Goal: Information Seeking & Learning: Learn about a topic

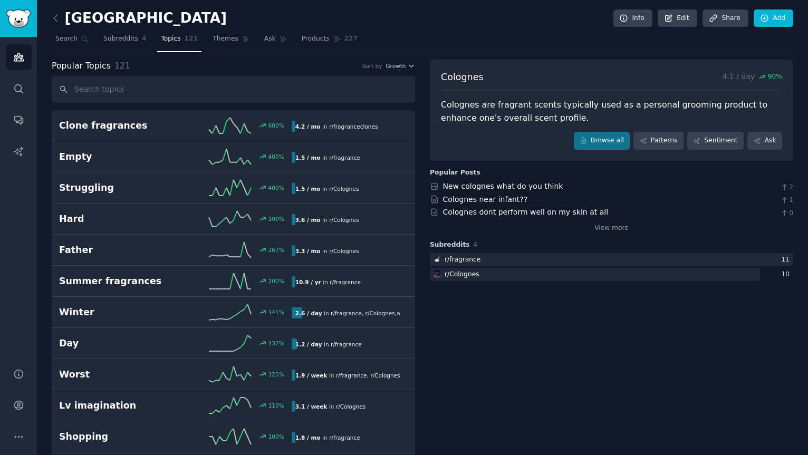
click at [104, 89] on input "text" at bounding box center [233, 89] width 363 height 27
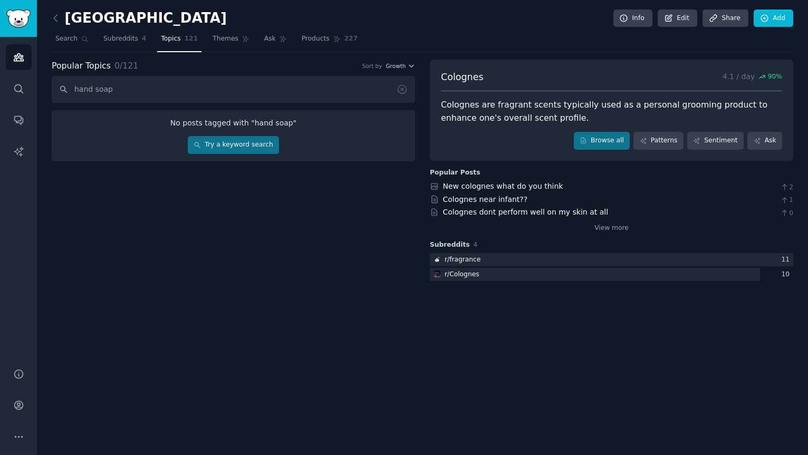
type input "hand soap"
click at [242, 146] on link "Try a keyword search" at bounding box center [233, 145] width 91 height 18
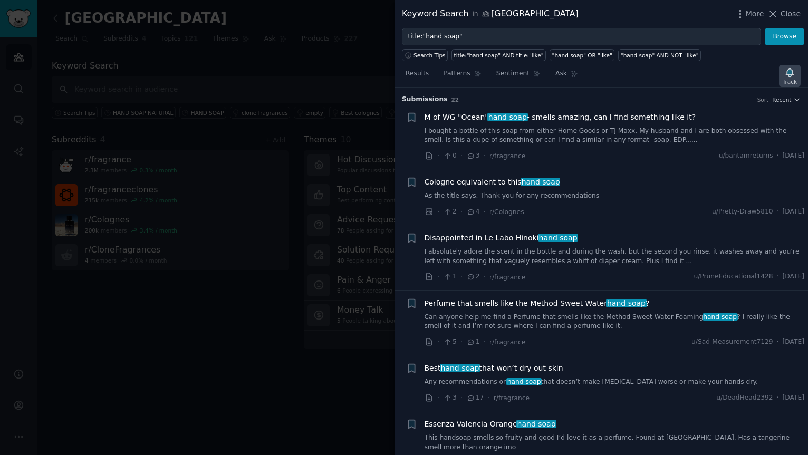
click at [791, 72] on icon "button" at bounding box center [789, 72] width 7 height 8
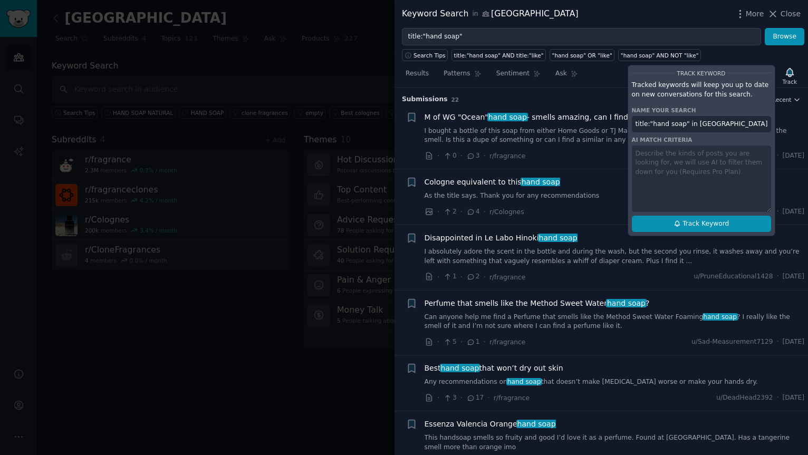
click at [703, 224] on span "Track Keyword" at bounding box center [705, 223] width 46 height 9
type input "title:"hand soap" in [GEOGRAPHIC_DATA]"
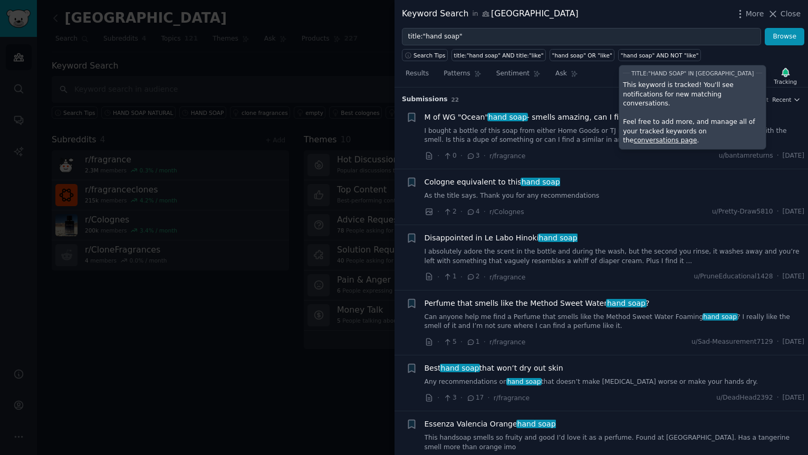
click at [672, 219] on li "+ Cologne equivalent to this hand soap As the title says. Thank you for any rec…" at bounding box center [602, 196] width 414 height 55
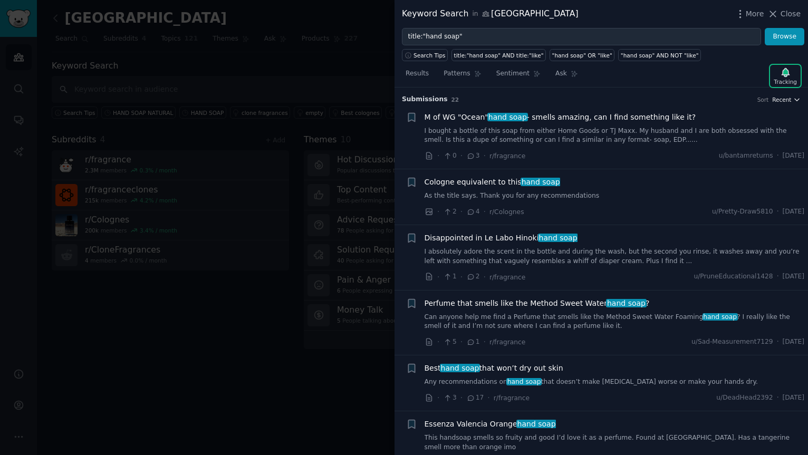
click at [785, 100] on span "Recent" at bounding box center [781, 99] width 19 height 7
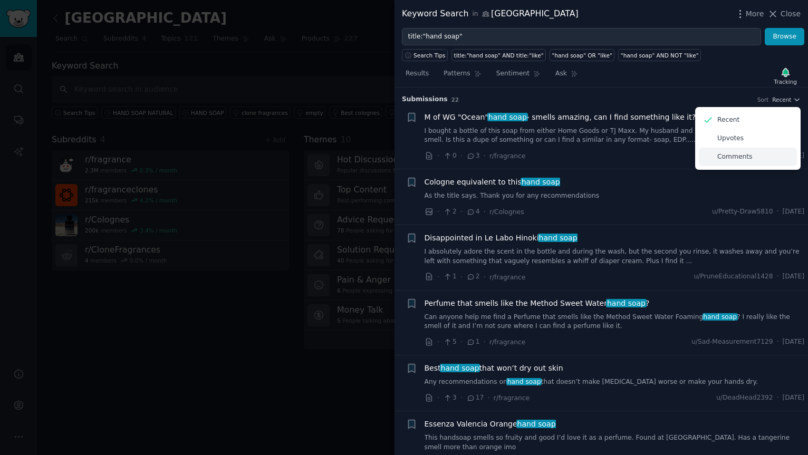
click at [719, 158] on p "Comments" at bounding box center [734, 156] width 35 height 9
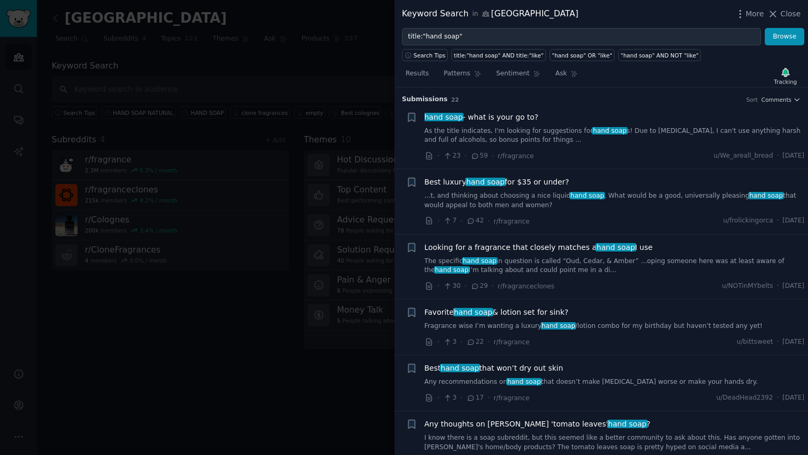
click at [496, 131] on link "As the title indicates, I'm looking for suggestions for hand soap s! Due to [ME…" at bounding box center [615, 136] width 380 height 18
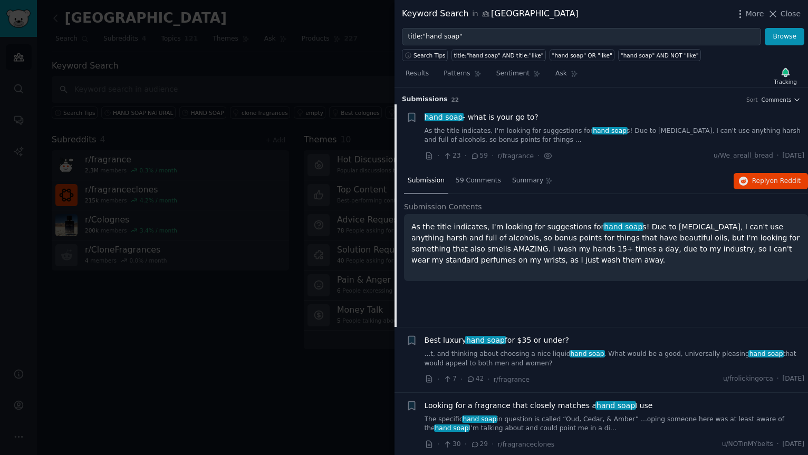
scroll to position [3, 0]
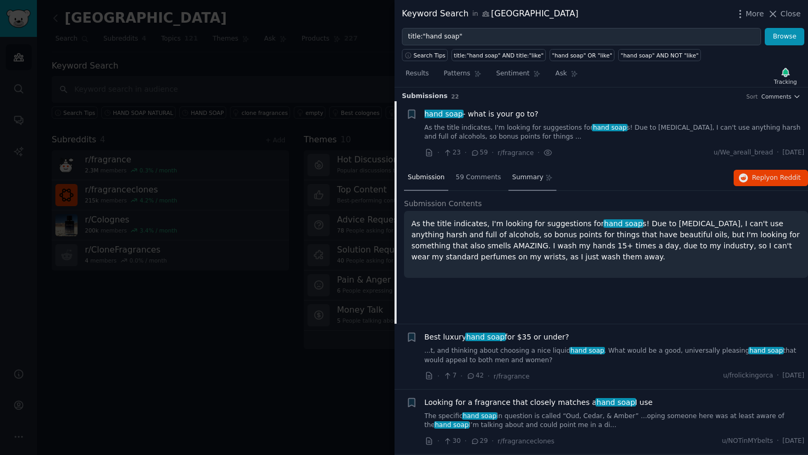
click at [525, 176] on span "Summary" at bounding box center [527, 177] width 31 height 9
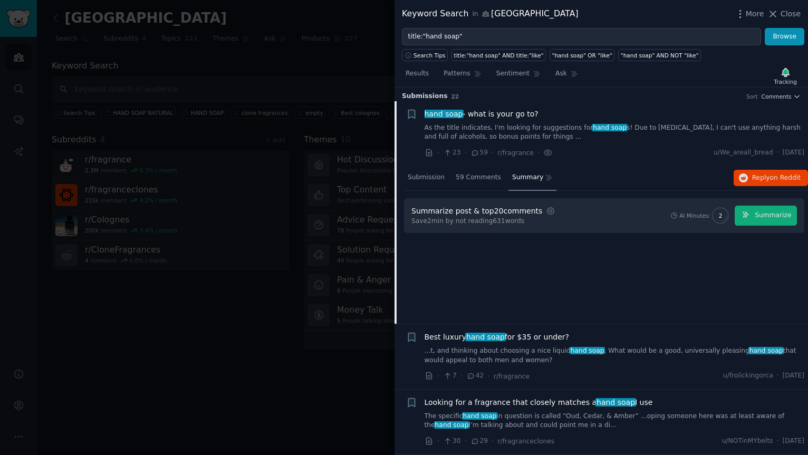
click at [604, 174] on div "Submission 59 Comments Summary Reply on Reddit" at bounding box center [606, 178] width 404 height 25
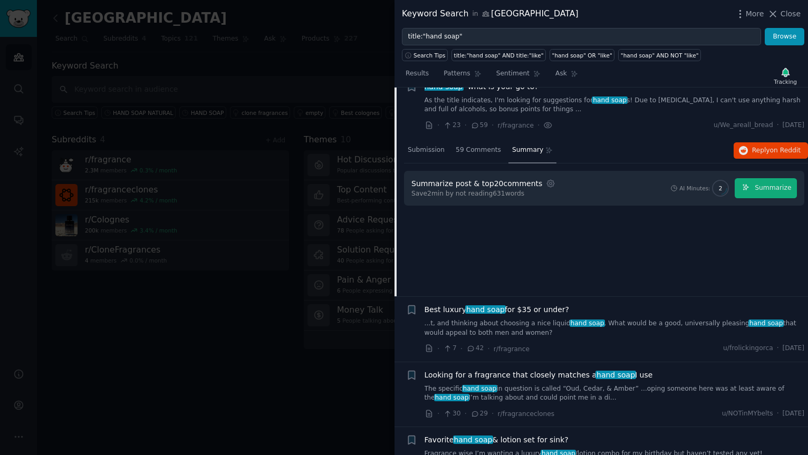
scroll to position [0, 0]
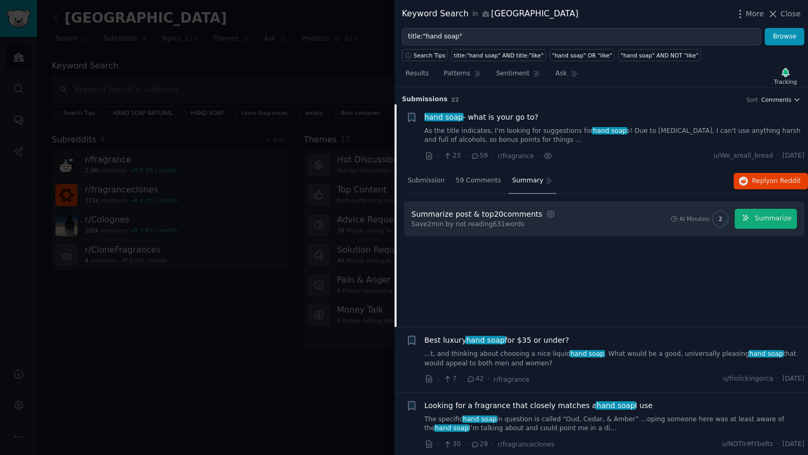
click at [778, 100] on span "Comments" at bounding box center [777, 99] width 30 height 7
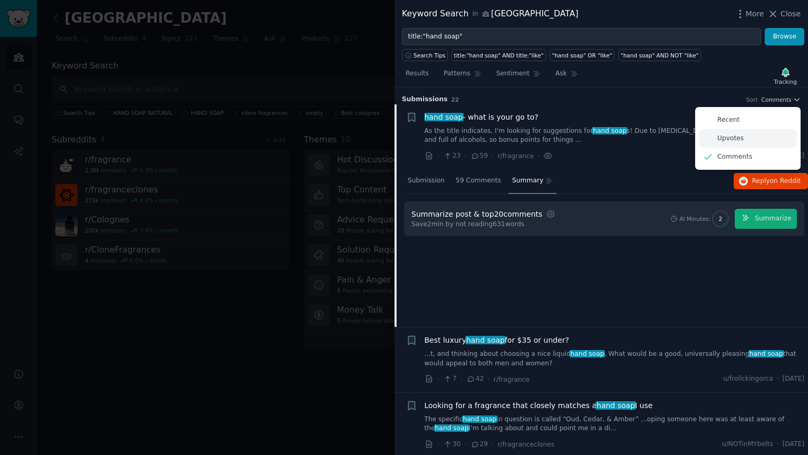
click at [724, 140] on p "Upvotes" at bounding box center [730, 138] width 26 height 9
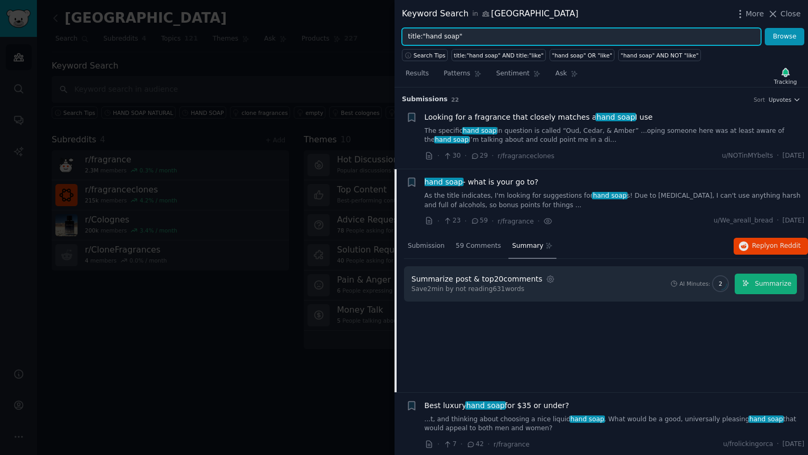
drag, startPoint x: 475, startPoint y: 39, endPoint x: 393, endPoint y: 35, distance: 81.3
click at [393, 35] on div "Keyword Search in [GEOGRAPHIC_DATA] More Close title:"hand soap" Browse Search …" at bounding box center [404, 227] width 808 height 455
type input "bar soap"
click at [765, 28] on button "Browse" at bounding box center [785, 37] width 40 height 18
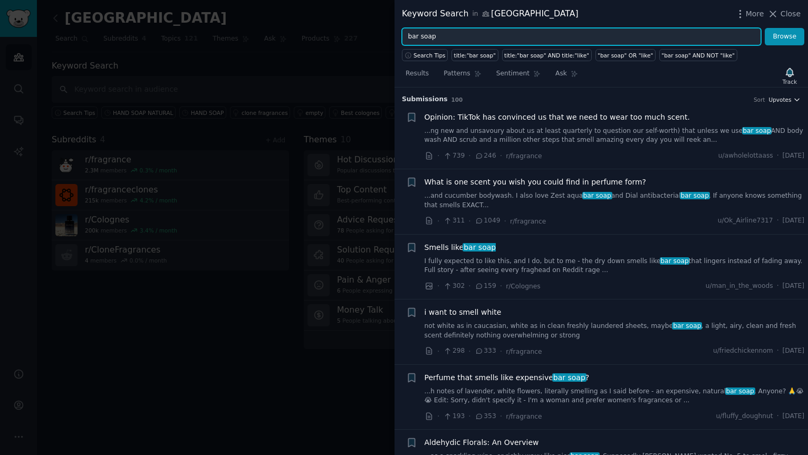
click at [772, 101] on span "Upvotes" at bounding box center [779, 99] width 23 height 7
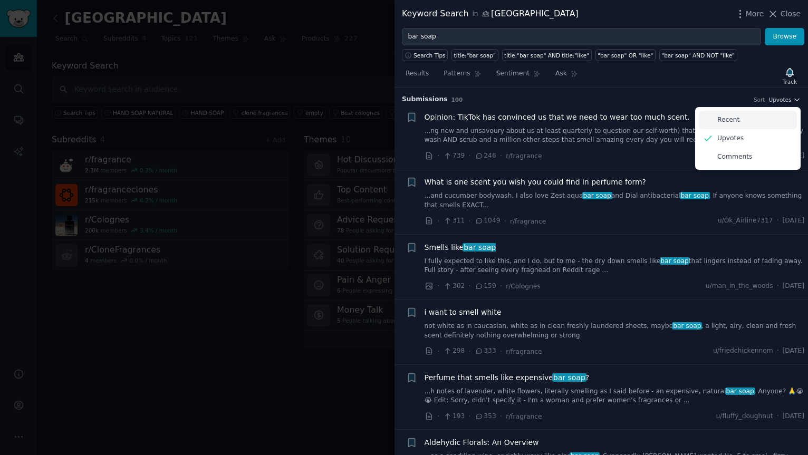
click at [744, 118] on div "Recent" at bounding box center [748, 120] width 98 height 18
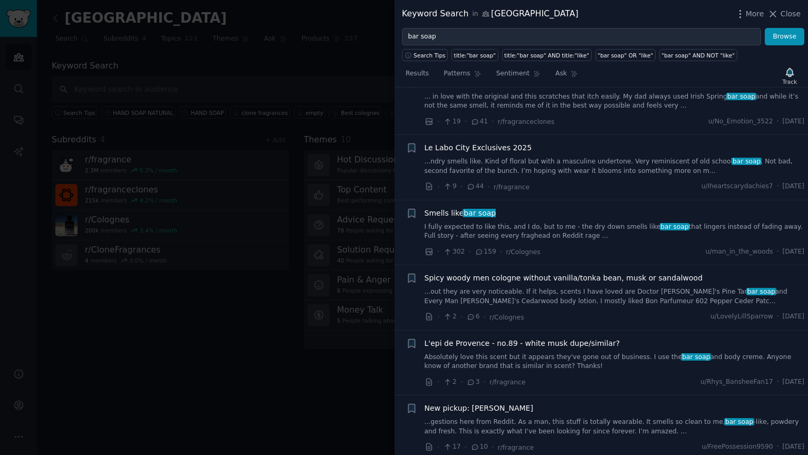
scroll to position [35, 0]
click at [499, 146] on span "Le Labo City Exclusives 2025" at bounding box center [479, 147] width 108 height 11
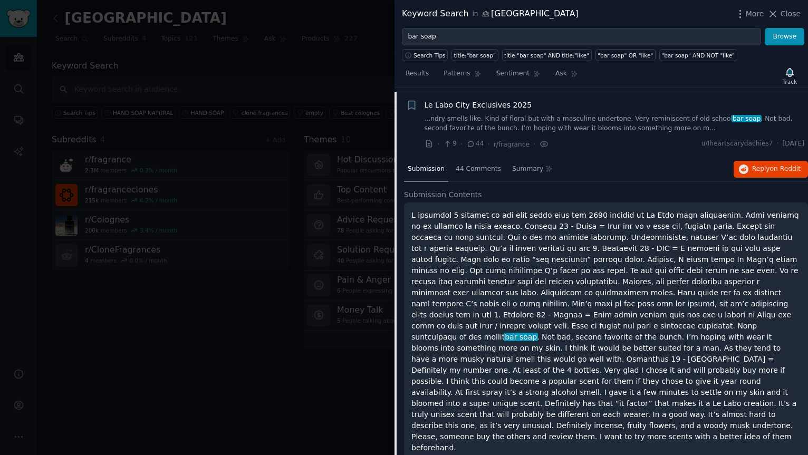
scroll to position [82, 0]
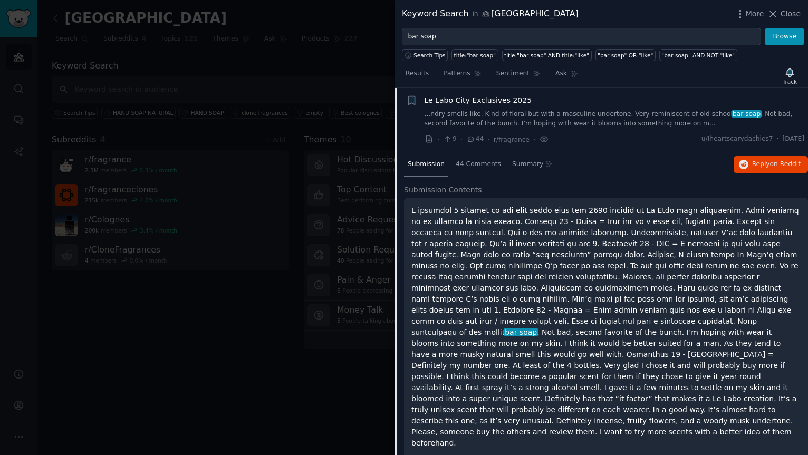
click at [499, 147] on li "+ Le Labo City Exclusives 2025 ...ndry smells like. Kind of floral but with a m…" at bounding box center [602, 120] width 414 height 65
click at [525, 162] on span "Summary" at bounding box center [527, 164] width 31 height 9
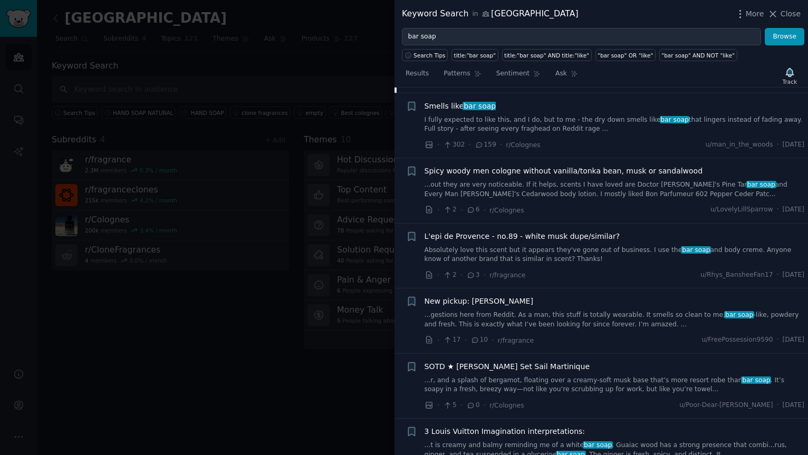
scroll to position [300, 0]
click at [540, 170] on span "Spicy woody men cologne without vanilla/tonka bean, musk or sandalwood" at bounding box center [564, 170] width 278 height 11
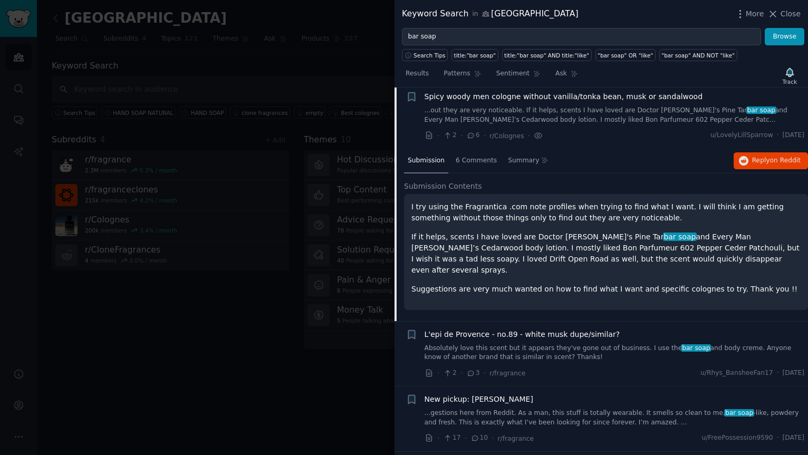
scroll to position [212, 0]
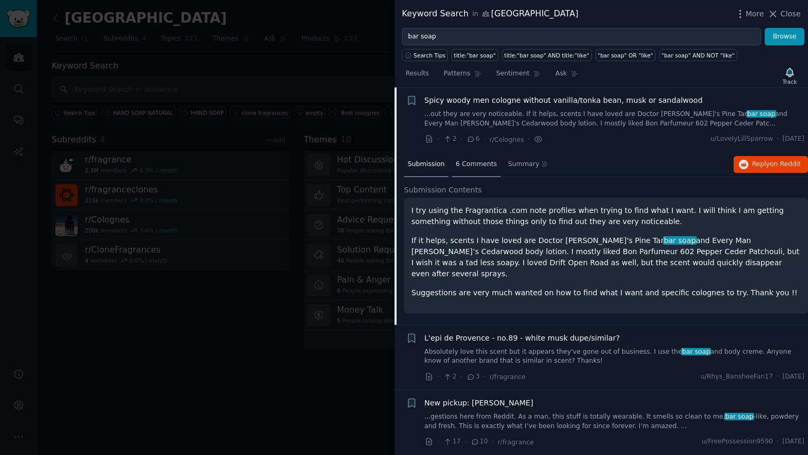
click at [473, 163] on span "6 Comments" at bounding box center [476, 164] width 41 height 9
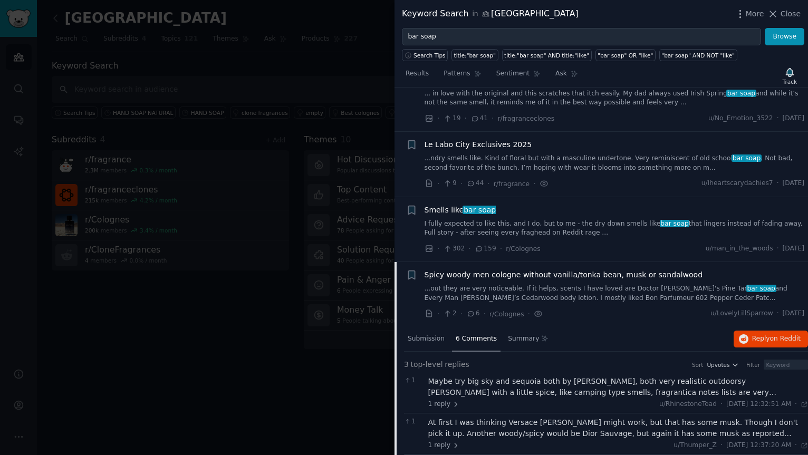
scroll to position [0, 0]
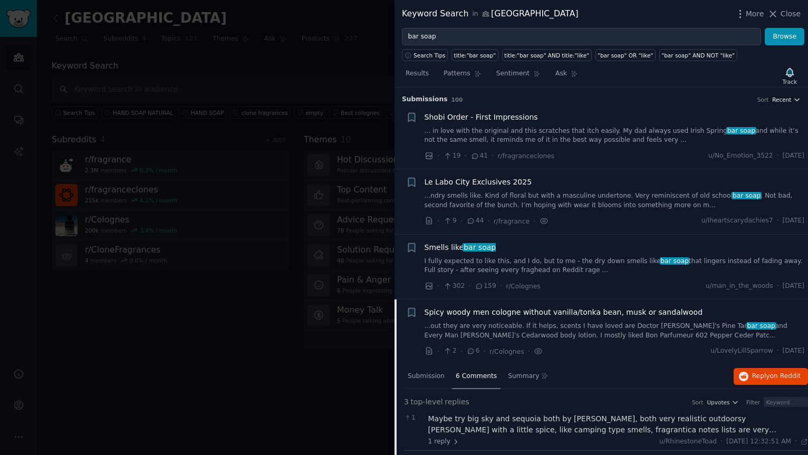
click at [784, 97] on span "Recent" at bounding box center [781, 99] width 19 height 7
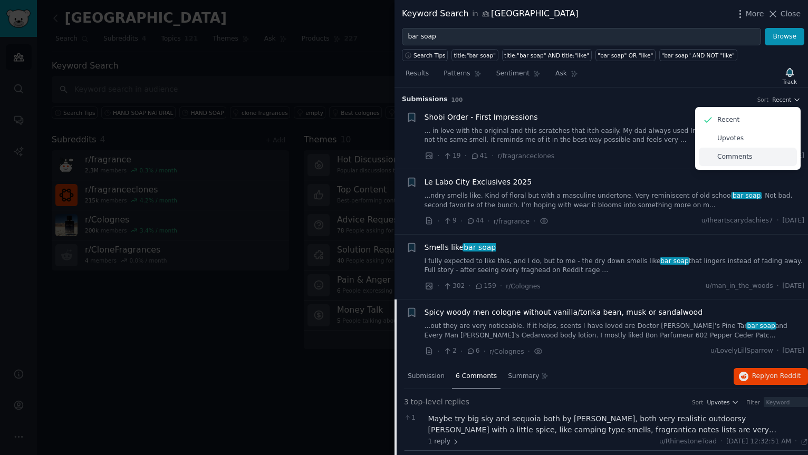
click at [731, 158] on p "Comments" at bounding box center [734, 156] width 35 height 9
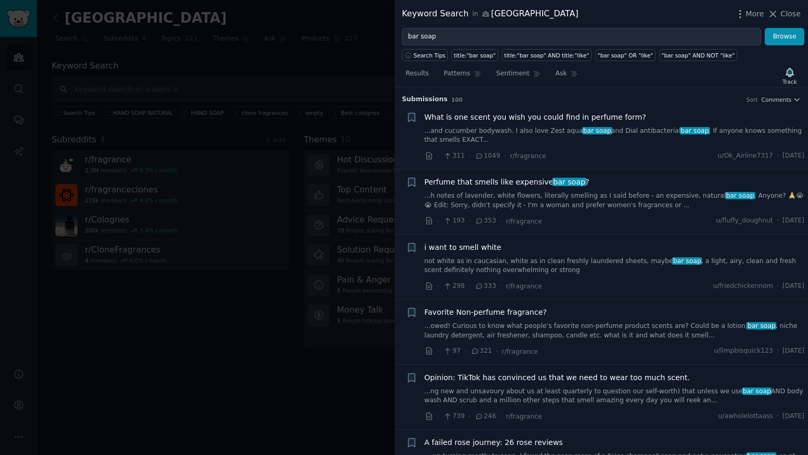
click at [448, 139] on link "...and cucumber bodywash. I also love Zest aqua bar soap and Dial antibacterial…" at bounding box center [615, 136] width 380 height 18
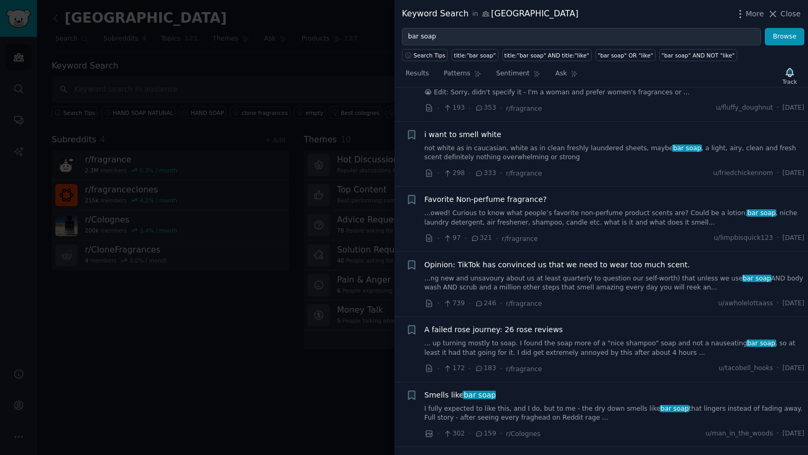
scroll to position [329, 0]
click at [510, 265] on span "Opinion: TikTok has convinced us that we need to wear too much scent." at bounding box center [557, 263] width 265 height 11
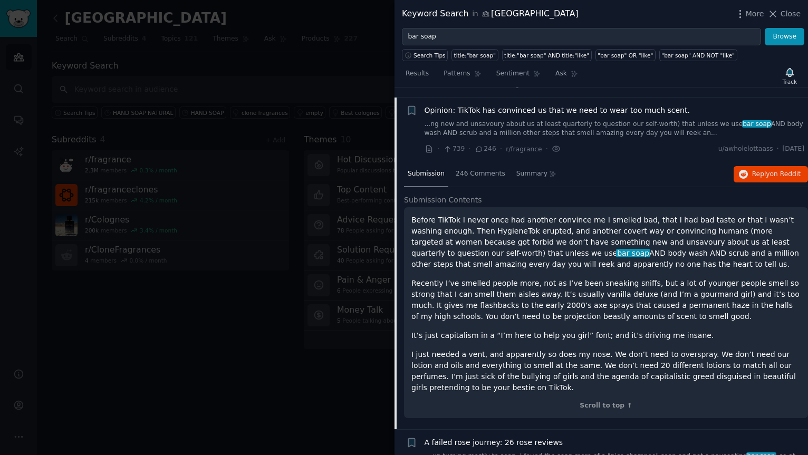
scroll to position [248, 0]
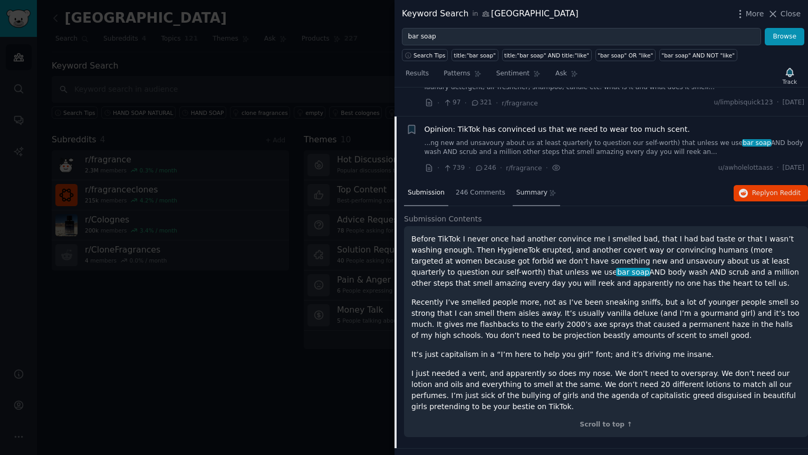
click at [524, 191] on span "Summary" at bounding box center [531, 192] width 31 height 9
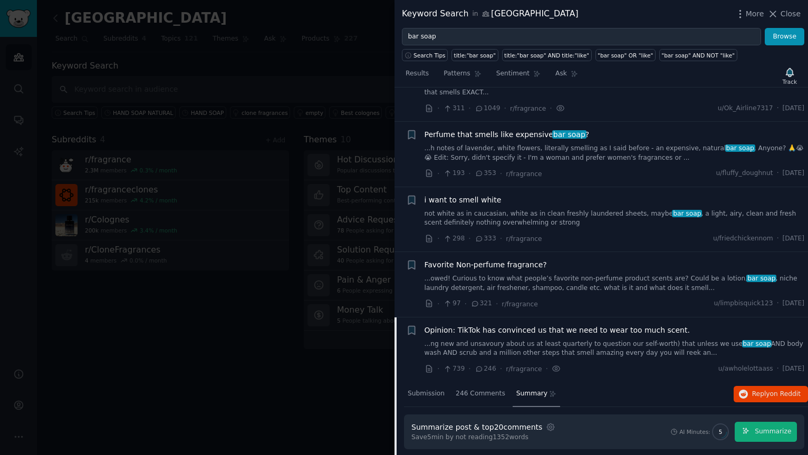
scroll to position [0, 0]
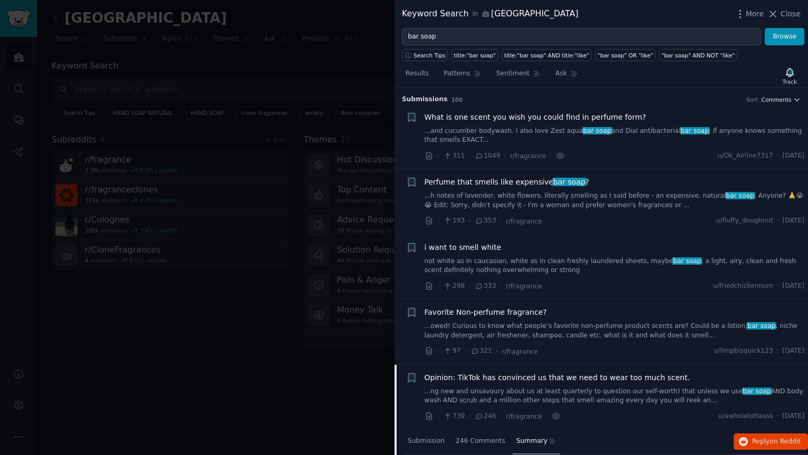
click at [780, 102] on span "Comments" at bounding box center [777, 99] width 30 height 7
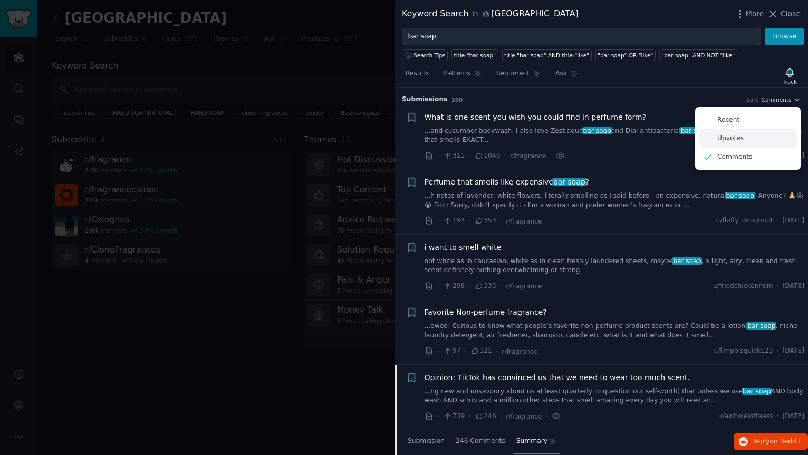
click at [728, 140] on p "Upvotes" at bounding box center [730, 138] width 26 height 9
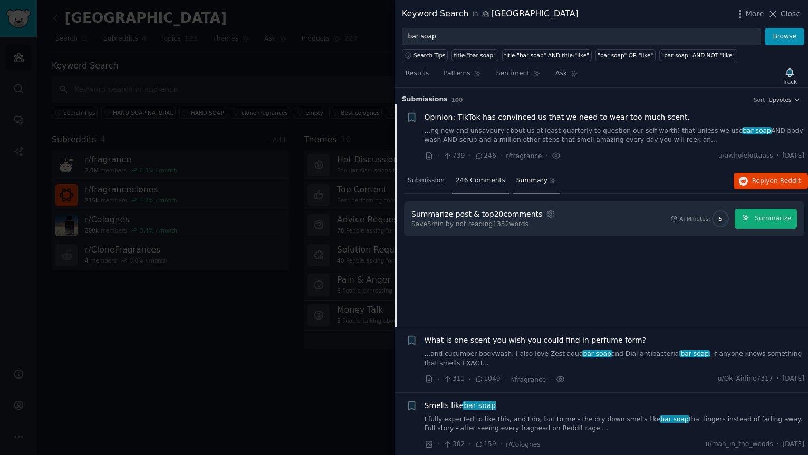
click at [485, 180] on span "246 Comments" at bounding box center [481, 180] width 50 height 9
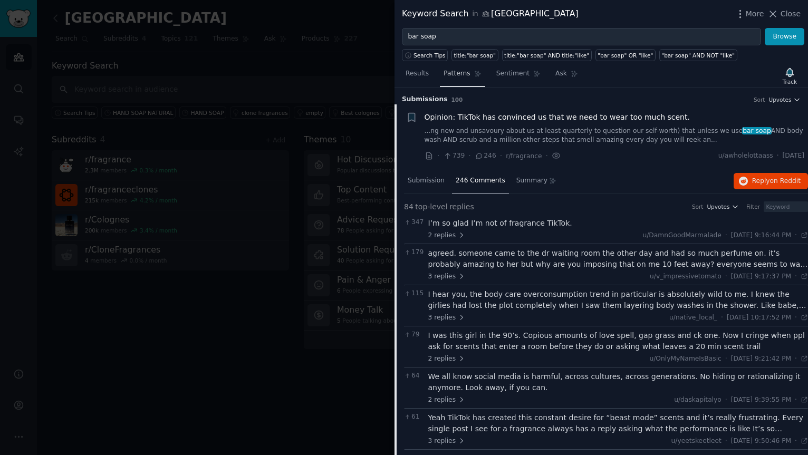
click at [465, 71] on span "Patterns" at bounding box center [457, 73] width 26 height 9
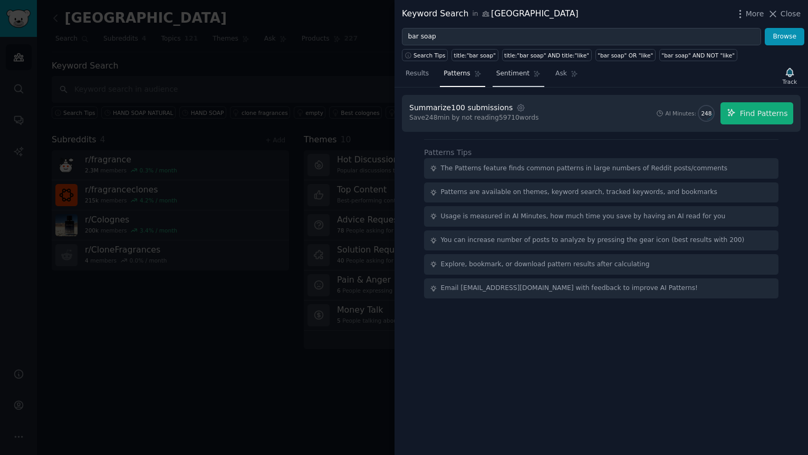
click at [511, 71] on span "Sentiment" at bounding box center [512, 73] width 33 height 9
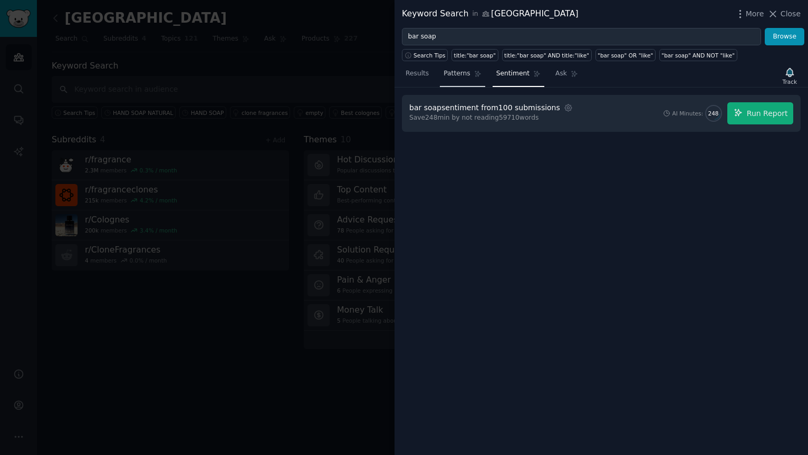
click at [450, 76] on span "Patterns" at bounding box center [457, 73] width 26 height 9
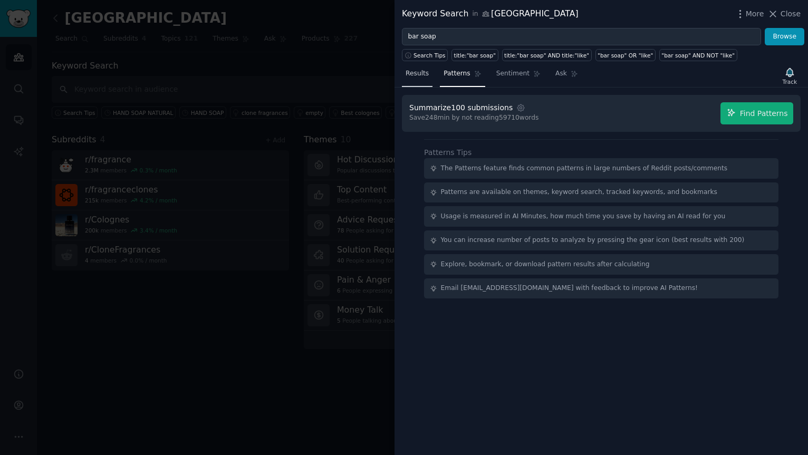
click at [425, 75] on span "Results" at bounding box center [417, 73] width 23 height 9
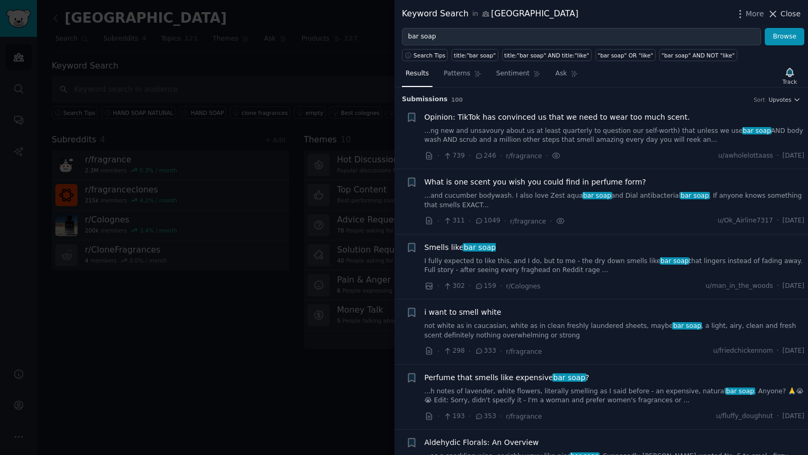
click at [773, 12] on icon at bounding box center [772, 13] width 11 height 11
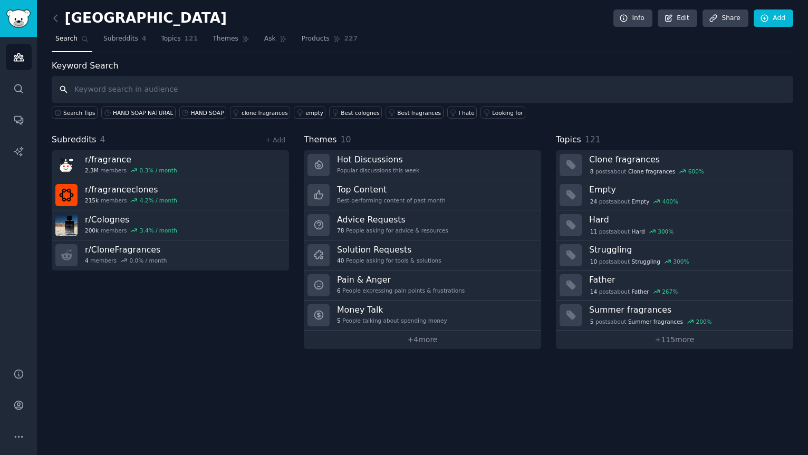
click at [111, 92] on input "text" at bounding box center [423, 89] width 742 height 27
type input "bar soap"
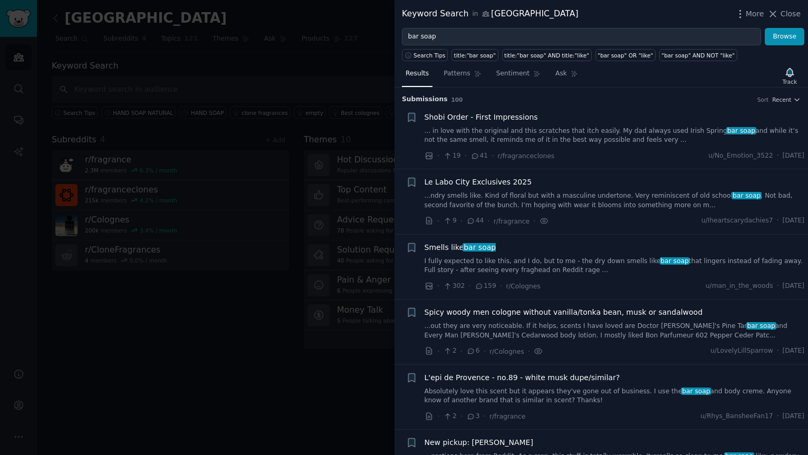
click at [476, 247] on span "bar soap" at bounding box center [480, 247] width 34 height 8
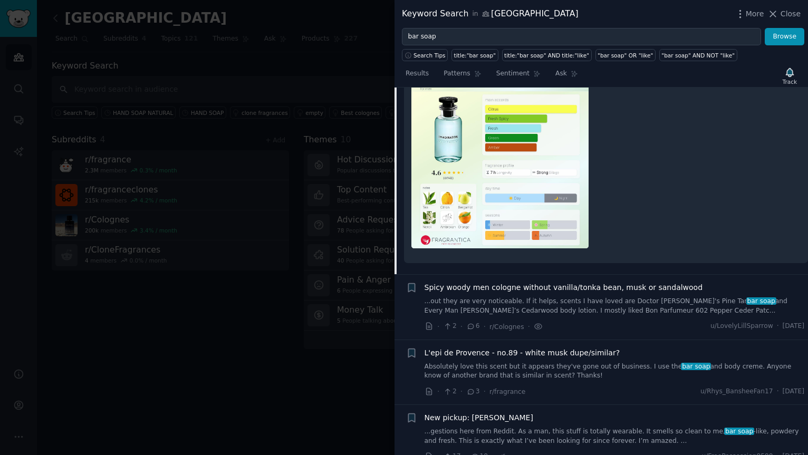
scroll to position [402, 0]
